Goal: Task Accomplishment & Management: Use online tool/utility

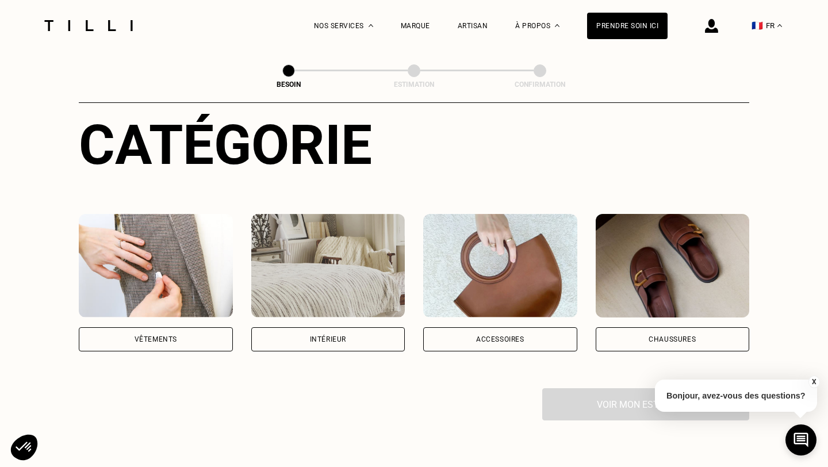
scroll to position [111, 0]
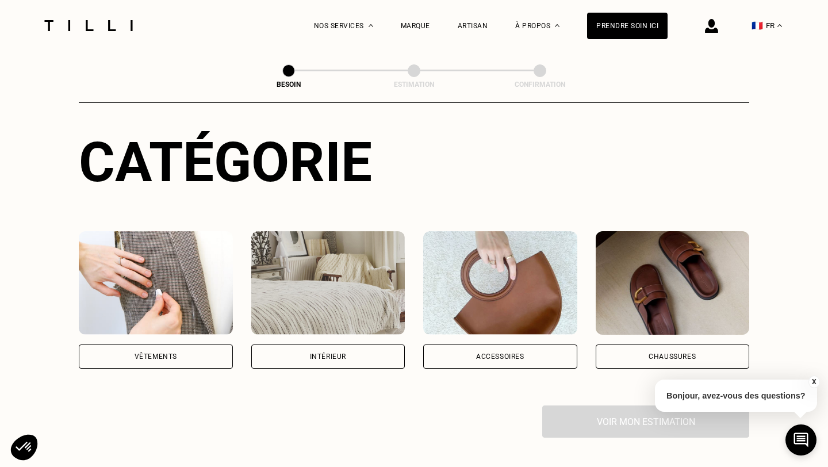
click at [178, 345] on div "Vêtements" at bounding box center [156, 356] width 154 height 24
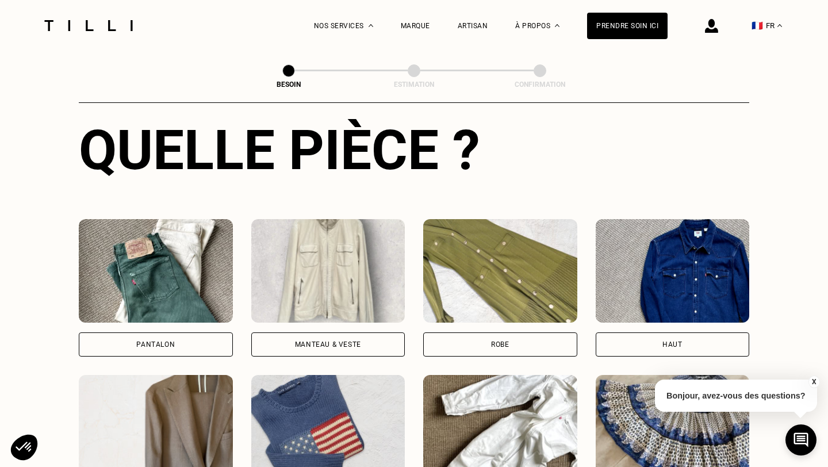
scroll to position [458, 0]
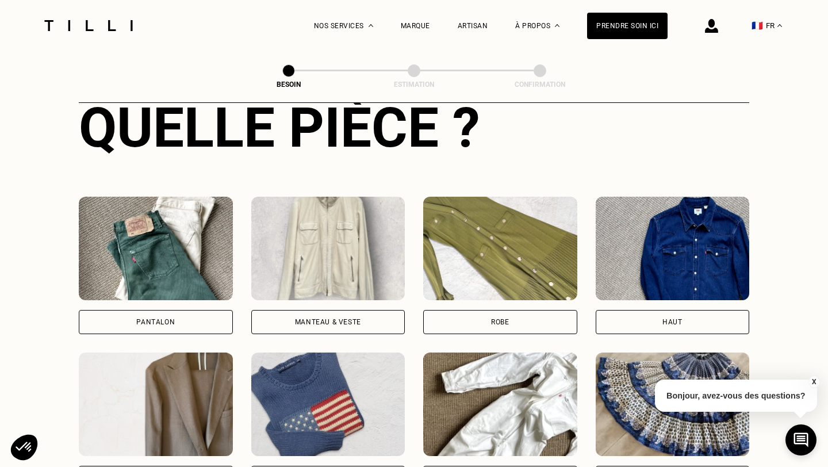
click at [332, 318] on div "Manteau & Veste" at bounding box center [328, 321] width 66 height 7
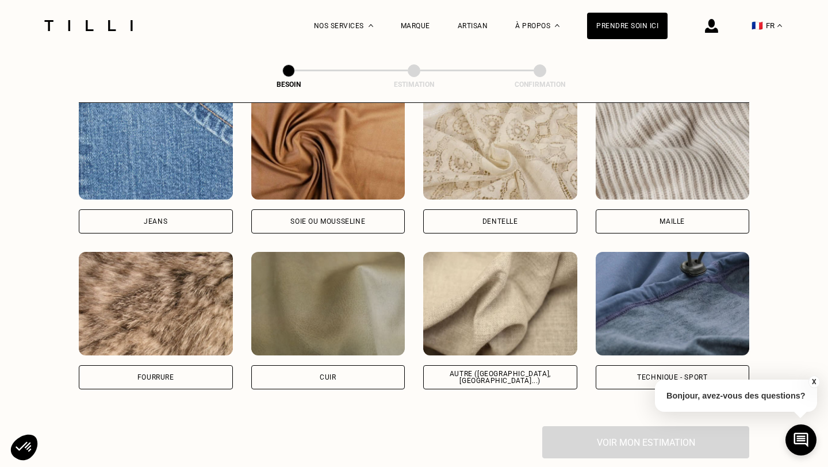
scroll to position [1256, 0]
click at [589, 426] on div "Voir mon estimation" at bounding box center [414, 442] width 670 height 32
click at [529, 376] on div "Autre ([GEOGRAPHIC_DATA], [GEOGRAPHIC_DATA]...)" at bounding box center [500, 378] width 154 height 24
select select "FR"
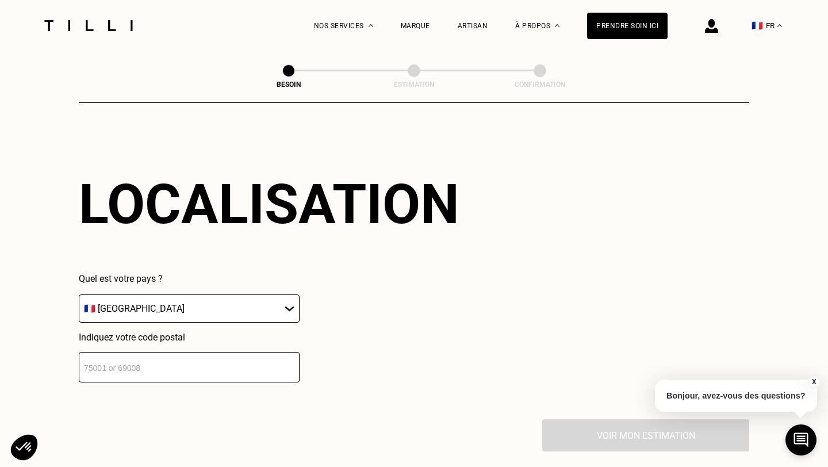
scroll to position [1549, 0]
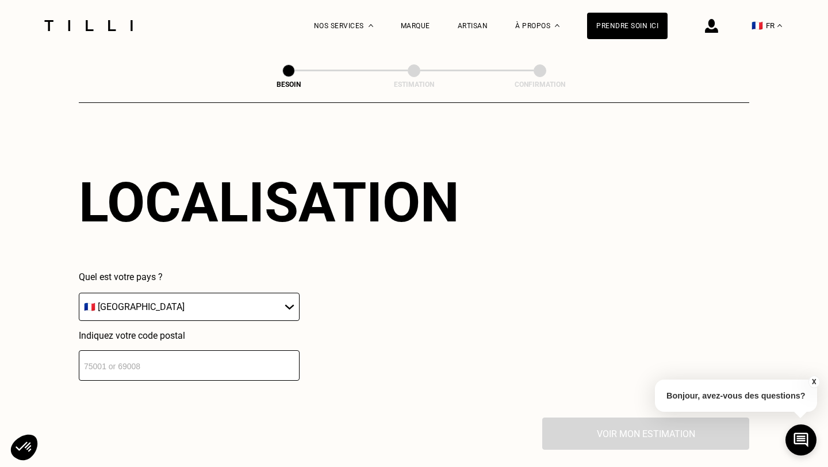
click at [229, 359] on input "number" at bounding box center [189, 365] width 221 height 30
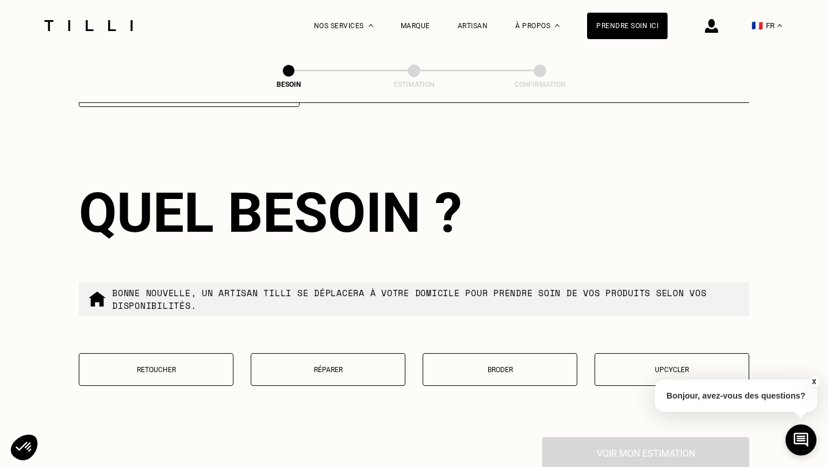
scroll to position [1825, 0]
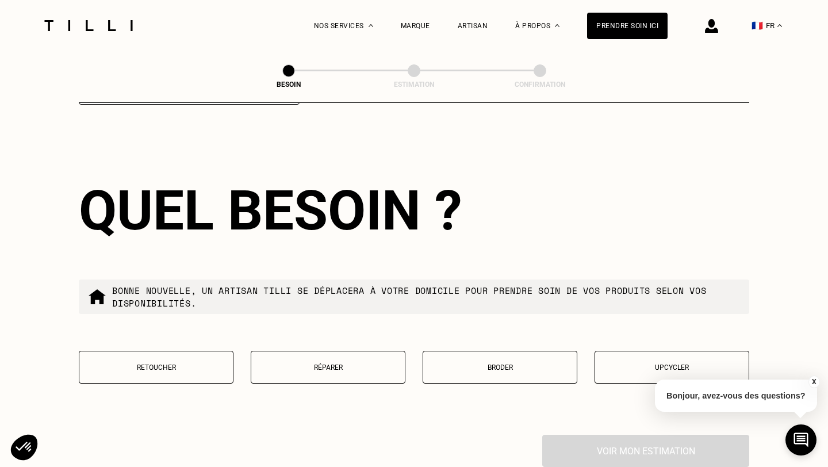
type input "92200"
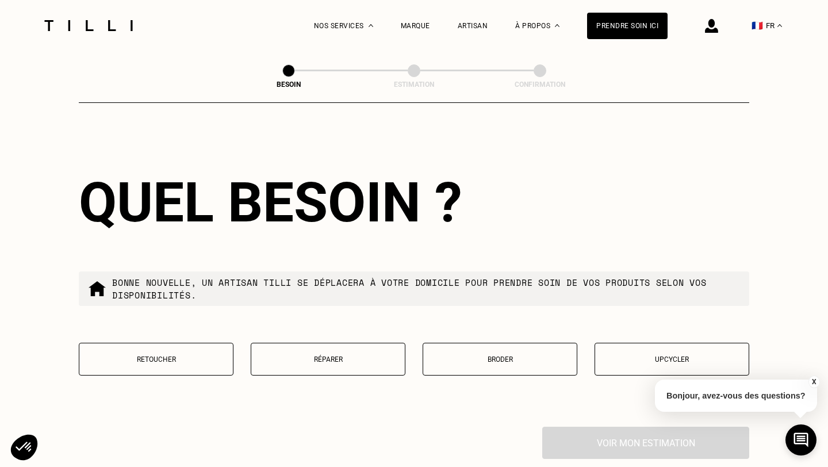
drag, startPoint x: 279, startPoint y: 365, endPoint x: 274, endPoint y: 289, distance: 76.1
click at [273, 290] on div "Quel besoin ? Bonne nouvelle, un artisan tilli se déplacera à votre domicile po…" at bounding box center [414, 279] width 670 height 293
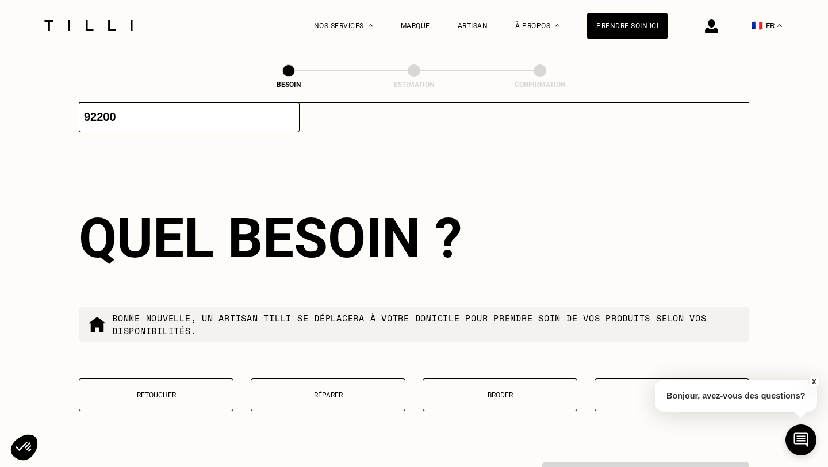
scroll to position [1910, 0]
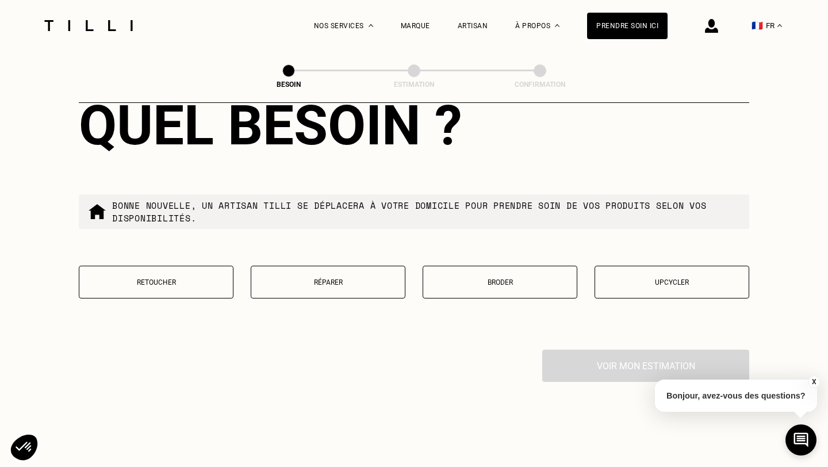
click at [317, 276] on button "Réparer" at bounding box center [328, 282] width 155 height 33
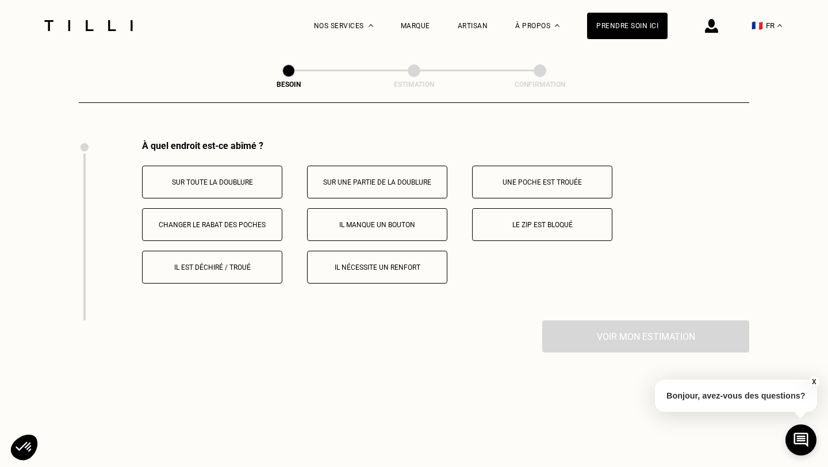
scroll to position [2121, 0]
click at [368, 220] on p "Il manque un bouton" at bounding box center [377, 224] width 128 height 8
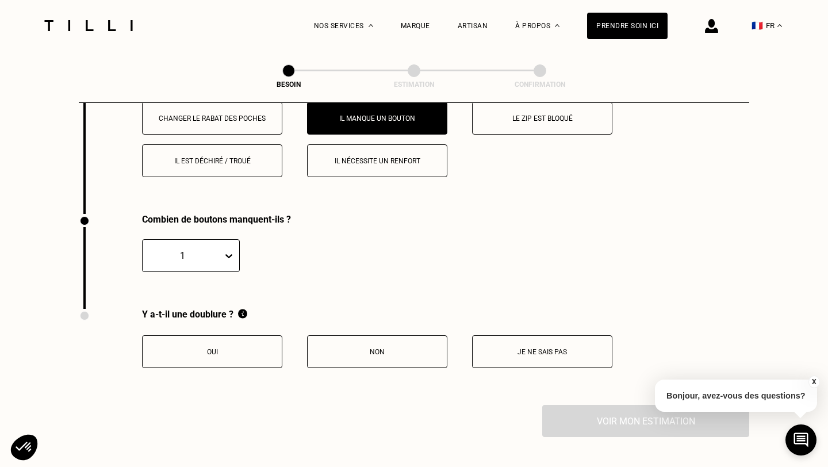
scroll to position [2225, 0]
click at [226, 251] on icon at bounding box center [228, 256] width 11 height 11
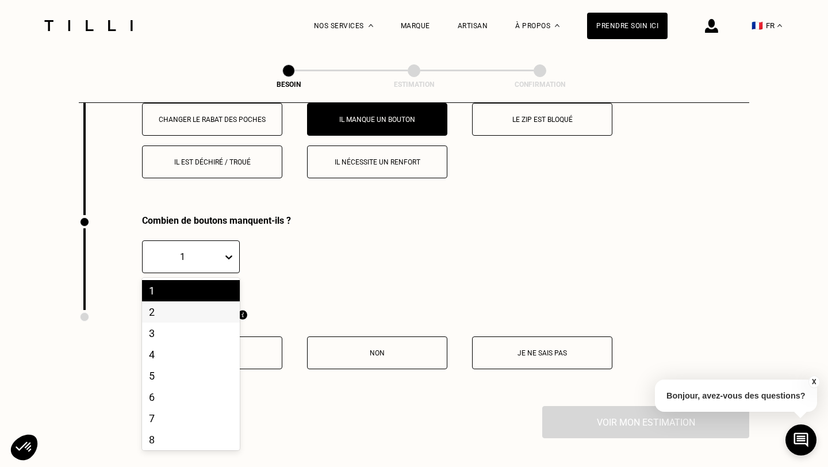
click at [191, 301] on div "2" at bounding box center [191, 311] width 98 height 21
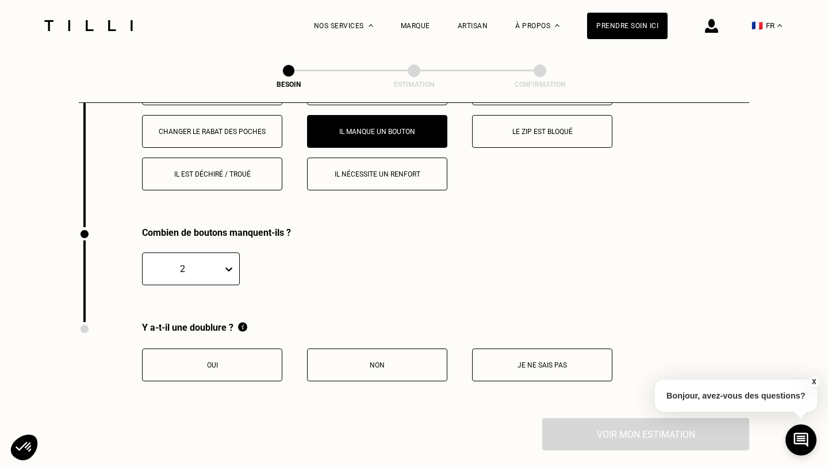
scroll to position [2209, 0]
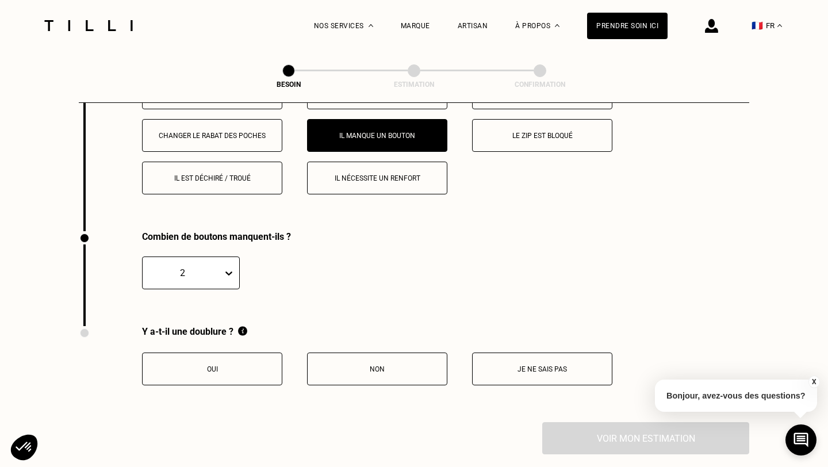
click at [219, 369] on button "Oui" at bounding box center [212, 368] width 140 height 33
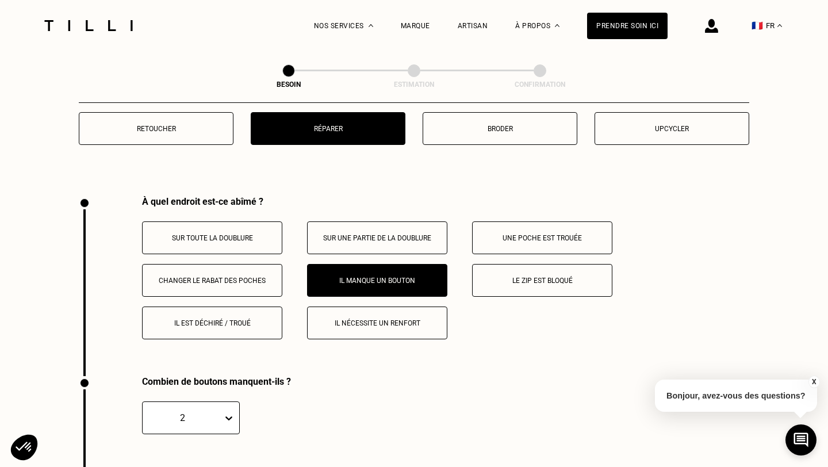
scroll to position [2017, 0]
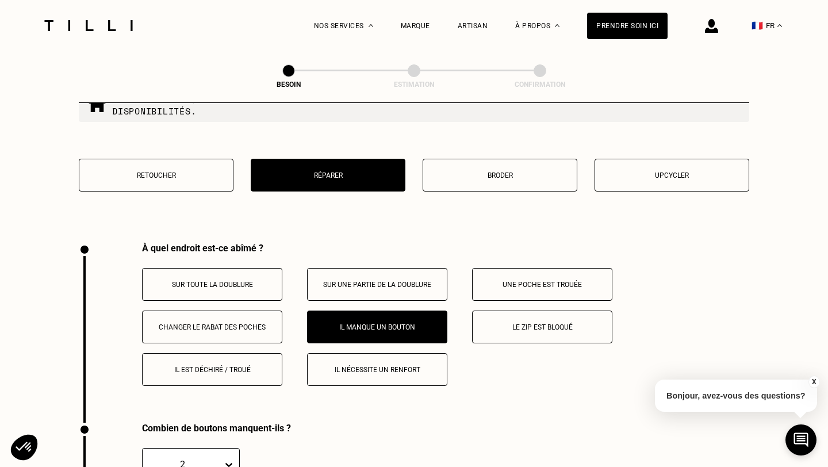
click at [223, 268] on button "Sur toute la doublure" at bounding box center [212, 284] width 140 height 33
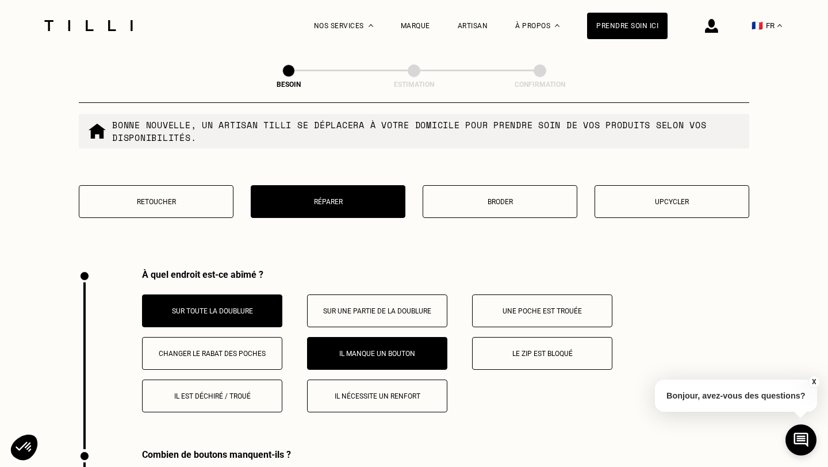
scroll to position [1993, 0]
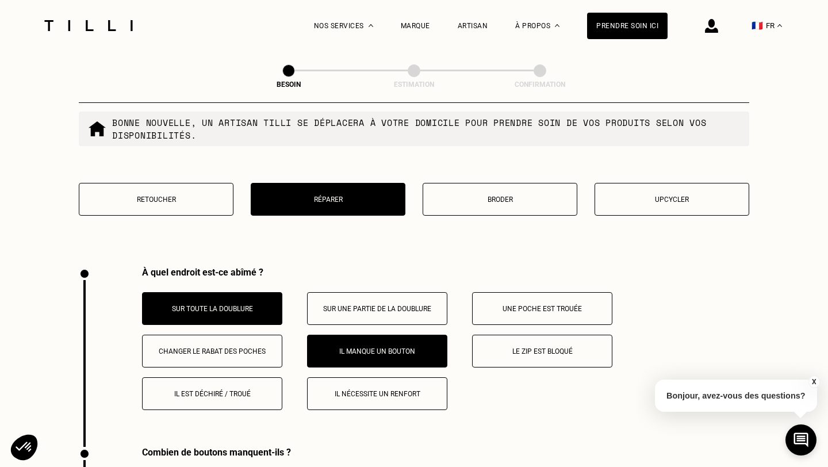
click at [378, 305] on p "Sur une partie de la doublure" at bounding box center [377, 309] width 128 height 8
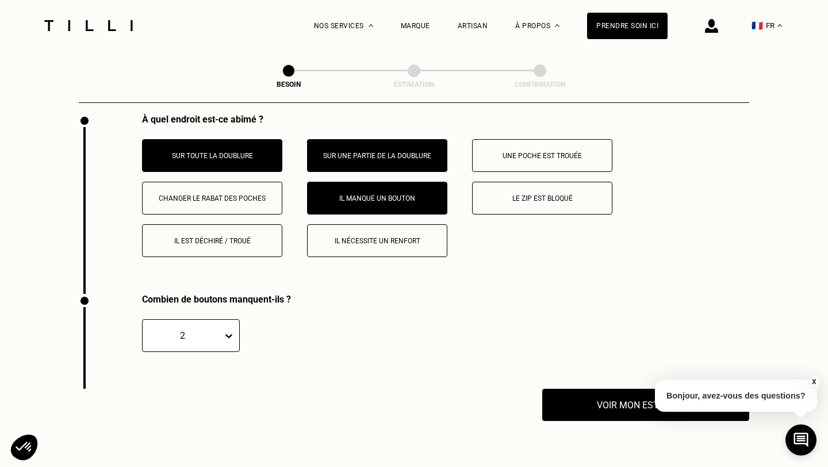
scroll to position [2063, 0]
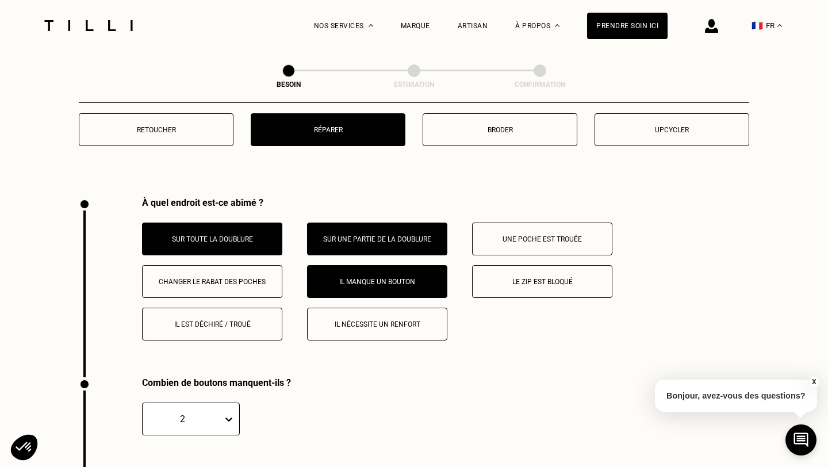
click at [359, 235] on p "Sur une partie de la doublure" at bounding box center [377, 239] width 128 height 8
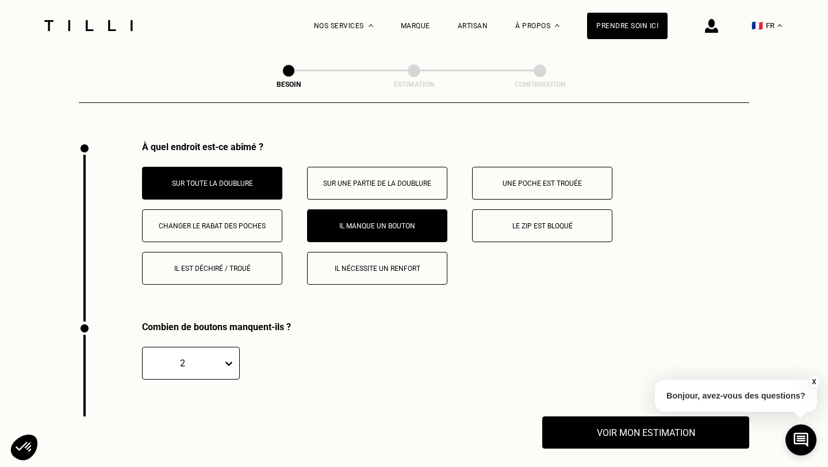
click at [247, 224] on div "Sur toute la doublure Sur une partie de la doublure Une poche est trouée Change…" at bounding box center [445, 226] width 607 height 118
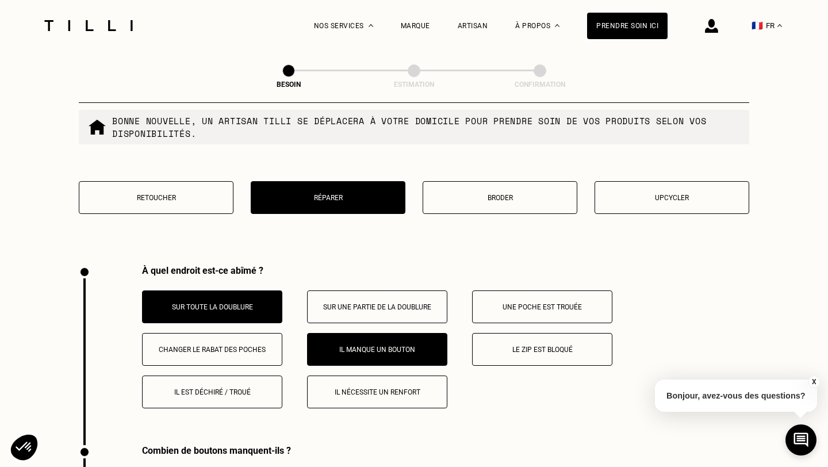
click at [235, 301] on button "Sur toute la doublure" at bounding box center [212, 306] width 140 height 33
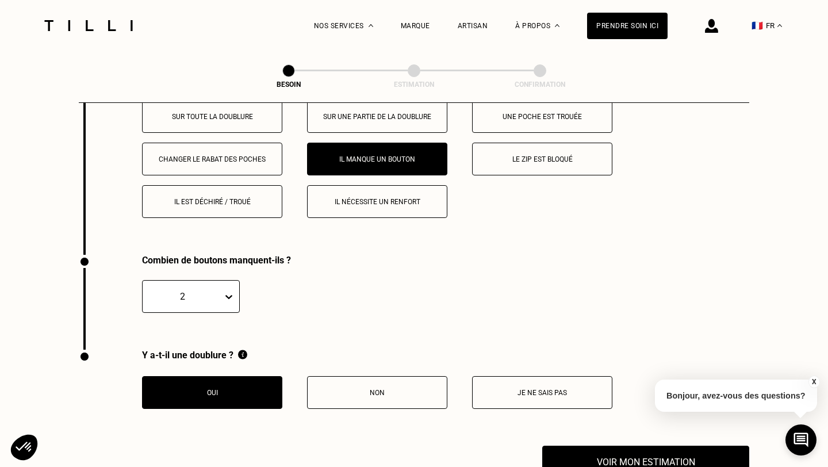
scroll to position [2172, 0]
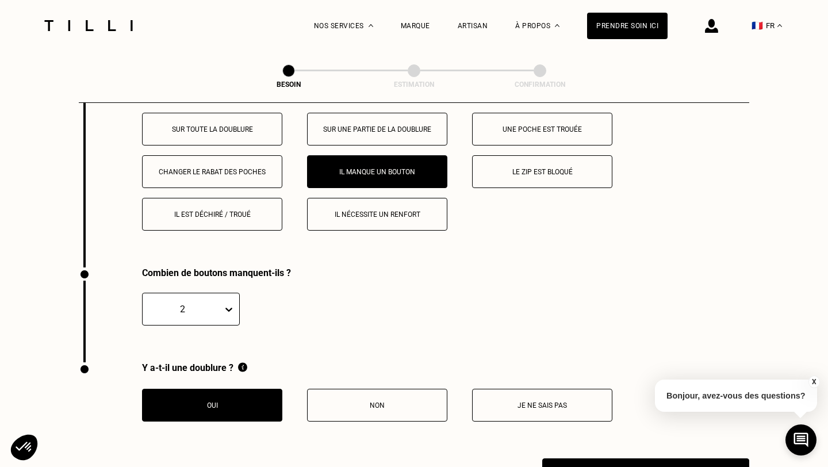
click at [506, 125] on button "Une poche est trouée" at bounding box center [542, 129] width 140 height 33
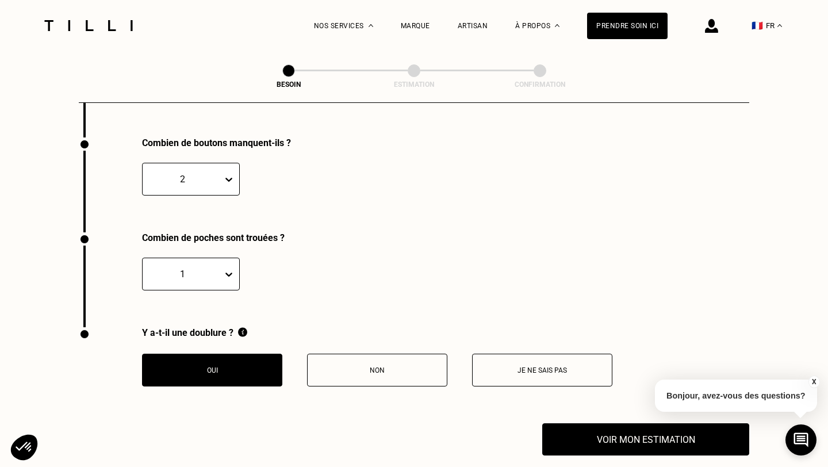
scroll to position [2302, 0]
click at [229, 269] on icon at bounding box center [228, 274] width 11 height 11
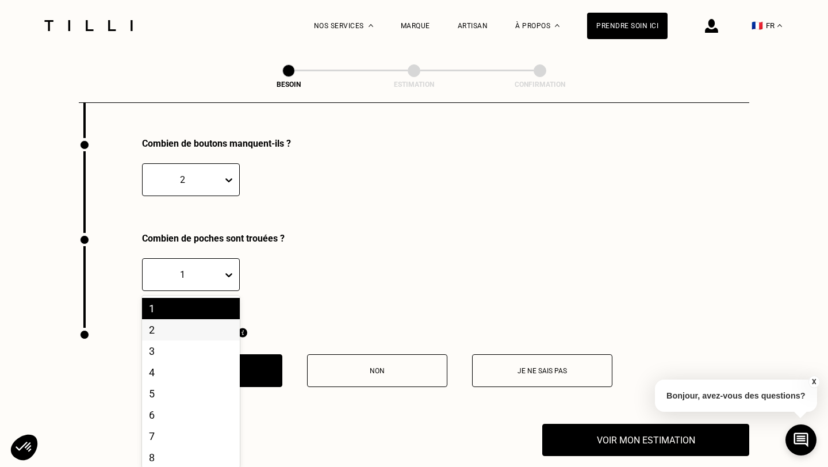
click at [187, 322] on div "2" at bounding box center [191, 329] width 98 height 21
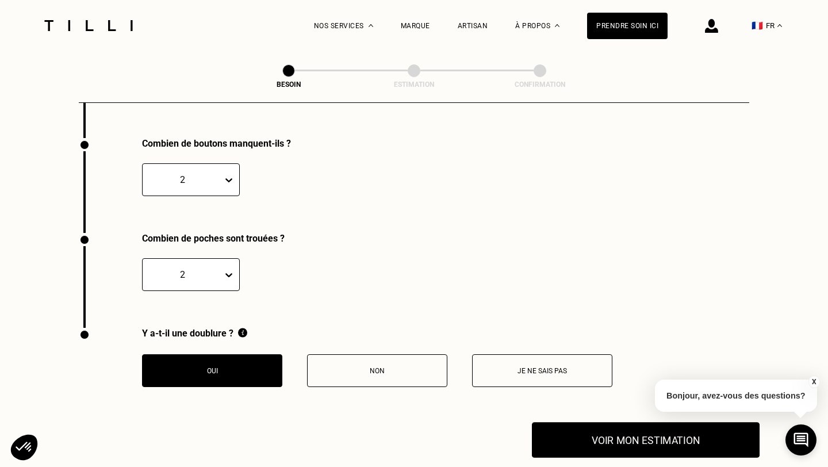
click at [644, 422] on button "Voir mon estimation" at bounding box center [646, 440] width 228 height 36
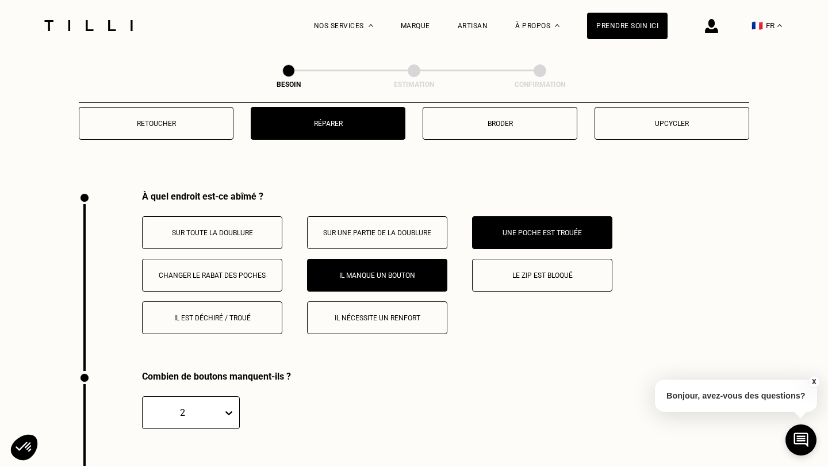
scroll to position [1844, 0]
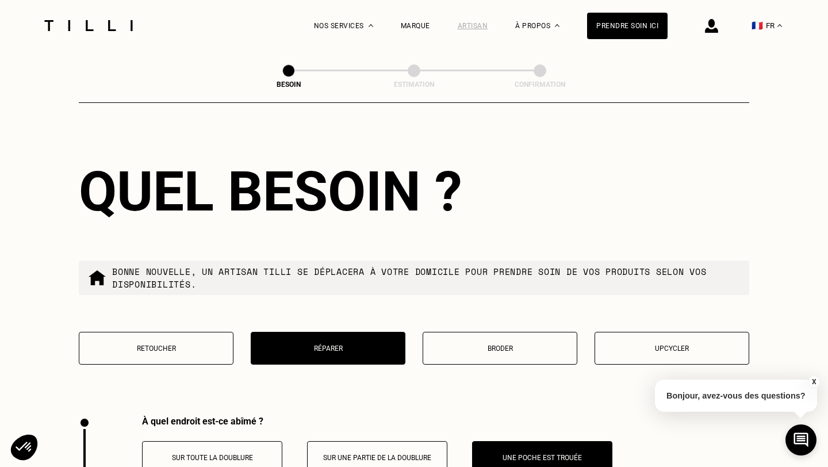
click at [481, 23] on div "Artisan" at bounding box center [472, 26] width 30 height 8
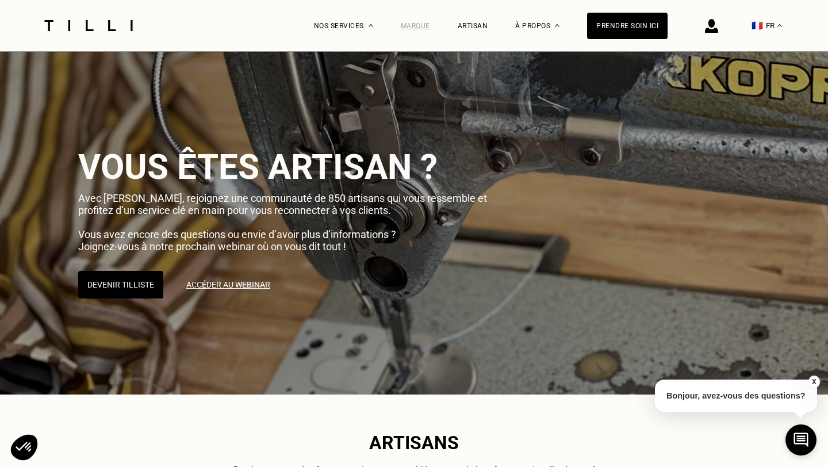
click at [409, 26] on div "Marque" at bounding box center [415, 26] width 29 height 8
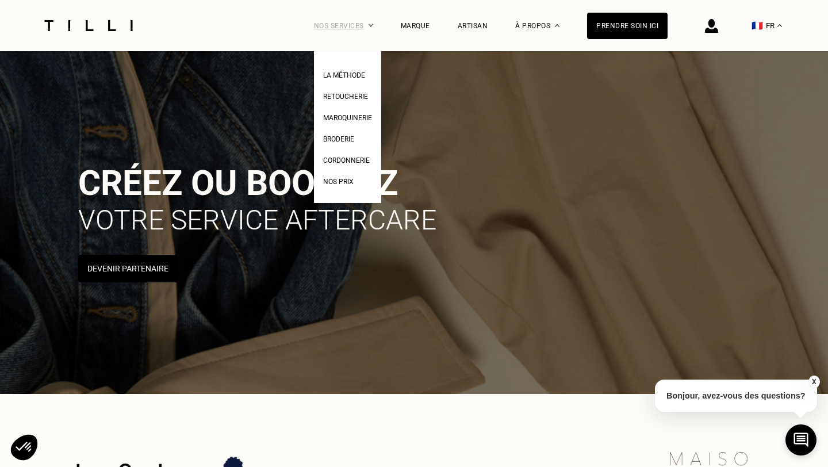
click at [355, 27] on div "Nos services" at bounding box center [343, 25] width 59 height 51
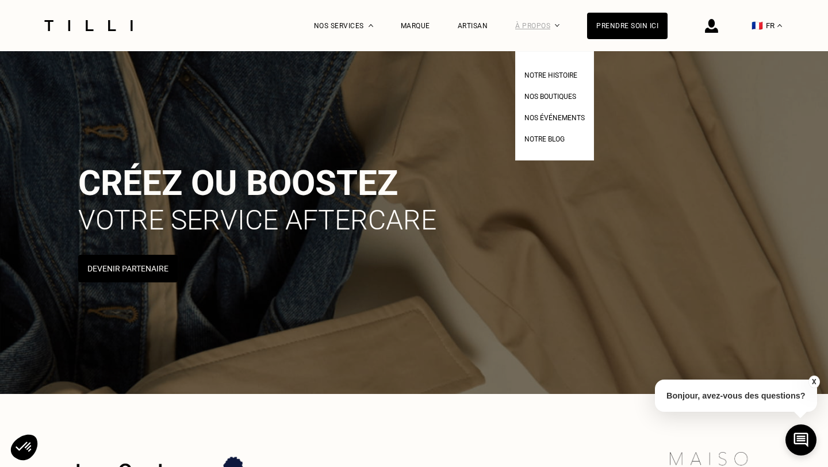
click at [525, 23] on div "À propos" at bounding box center [537, 25] width 44 height 51
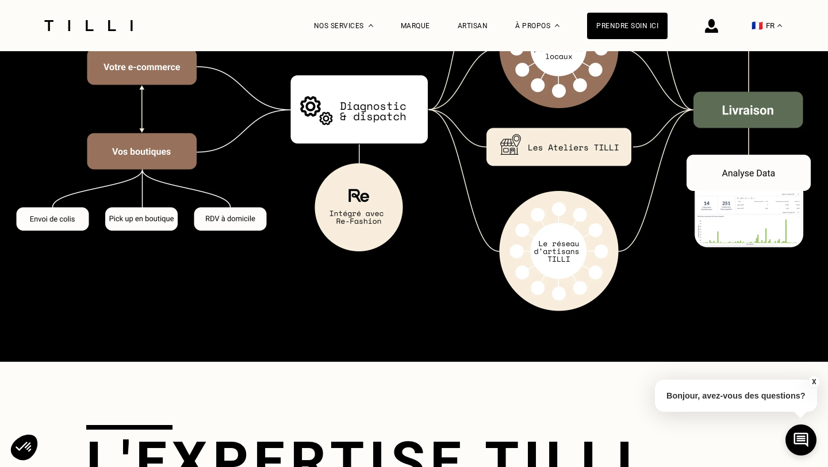
scroll to position [1766, 0]
